Goal: Information Seeking & Learning: Learn about a topic

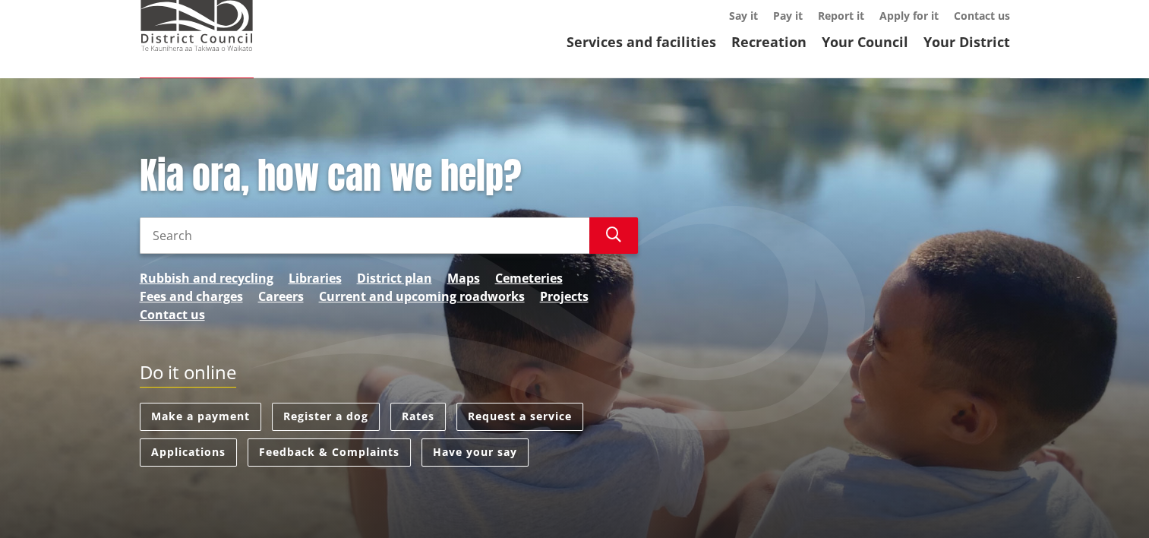
scroll to position [152, 0]
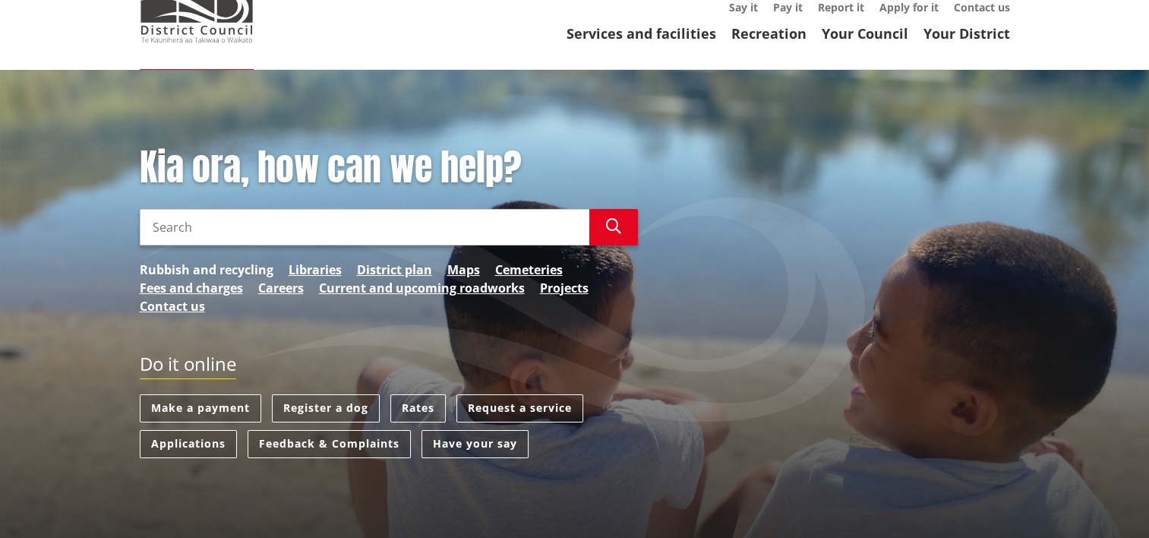
click at [223, 261] on link "Rubbish and recycling" at bounding box center [207, 270] width 134 height 18
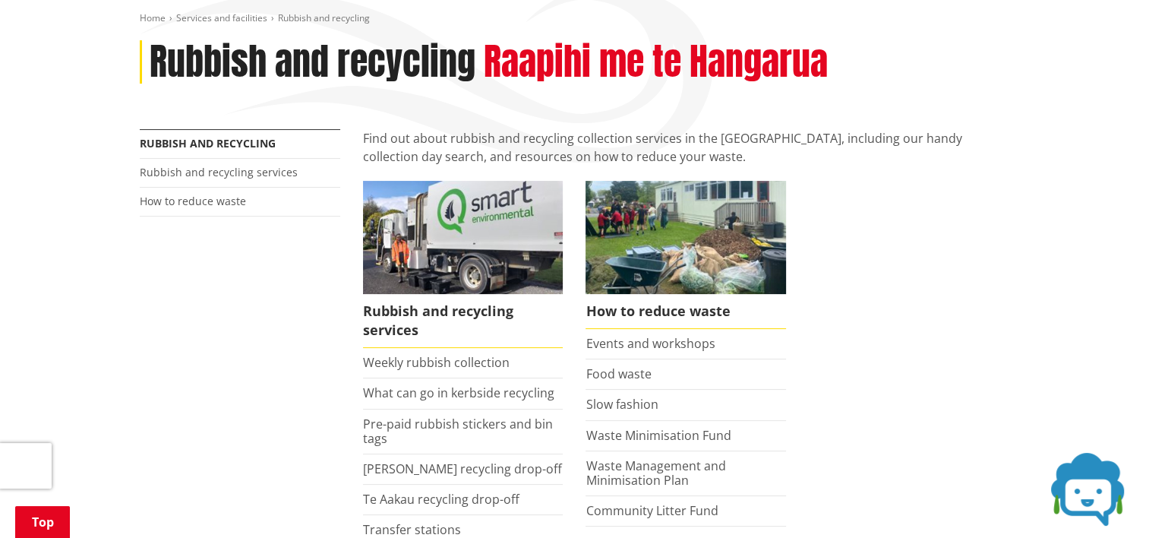
scroll to position [304, 0]
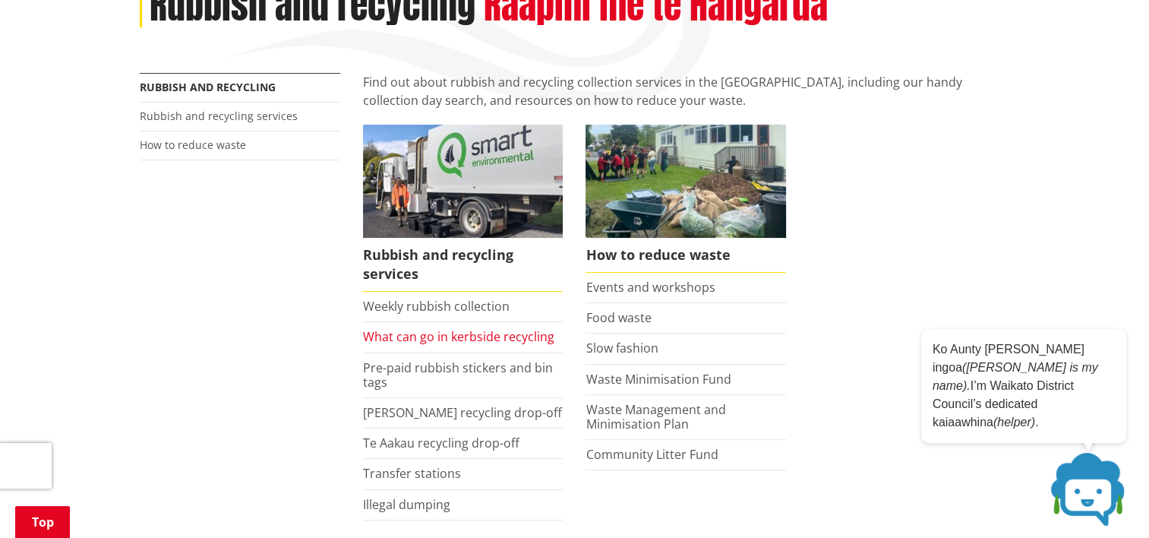
click at [404, 328] on link "What can go in kerbside recycling" at bounding box center [458, 336] width 191 height 17
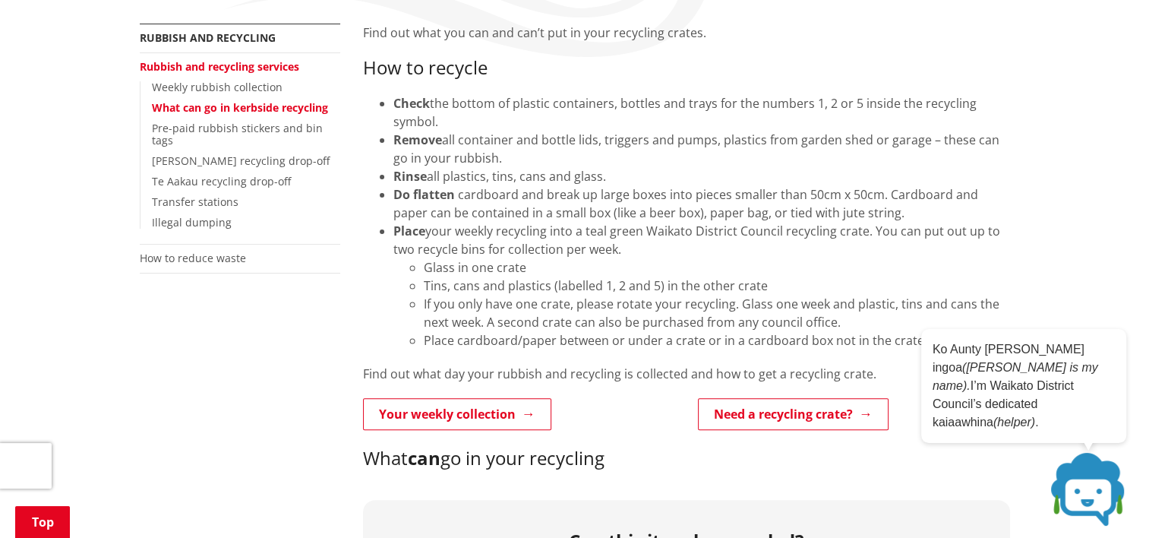
scroll to position [380, 0]
